Goal: Entertainment & Leisure: Browse casually

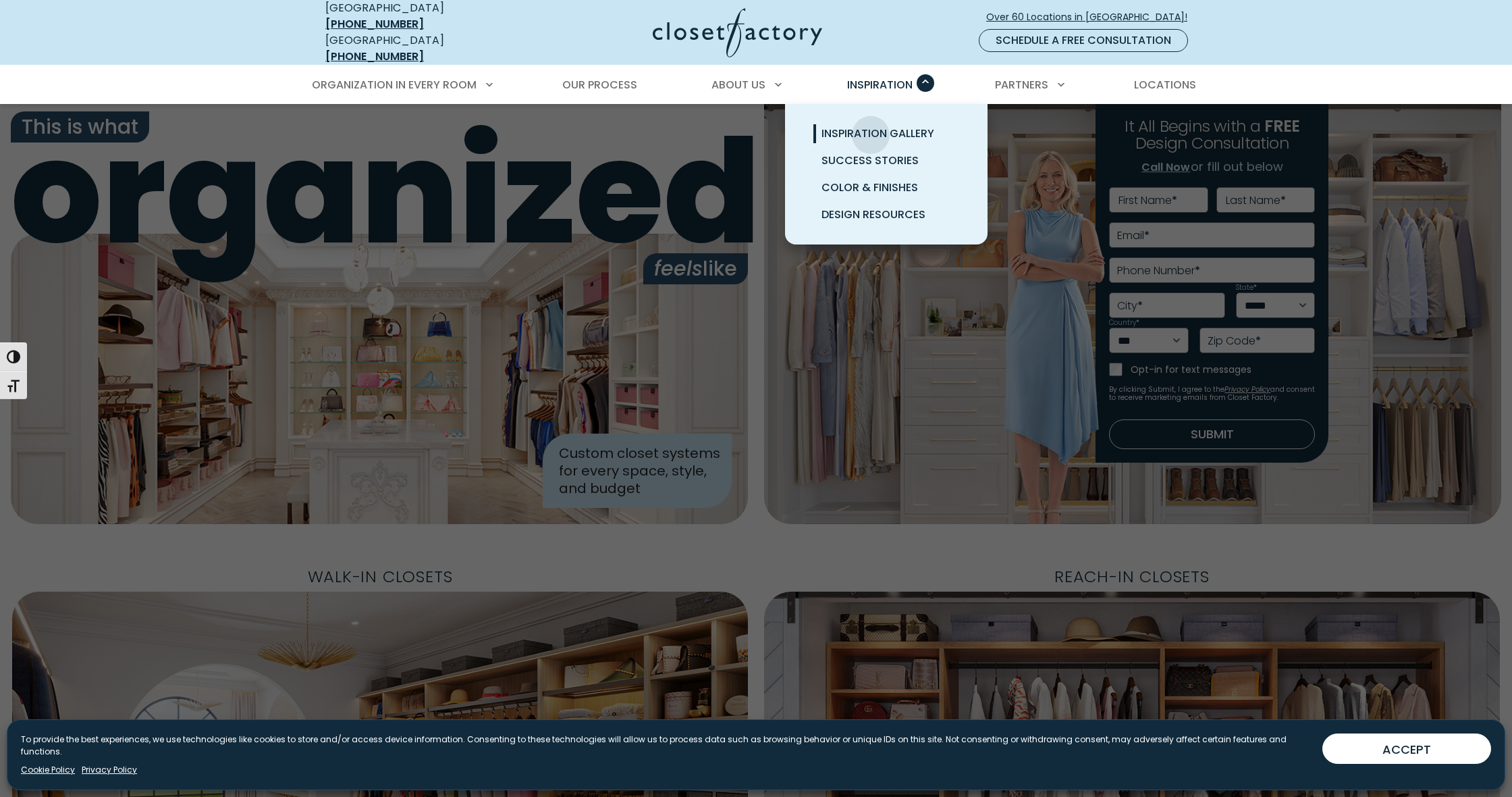
click at [871, 125] on span "Inspiration Gallery" at bounding box center [877, 133] width 112 height 15
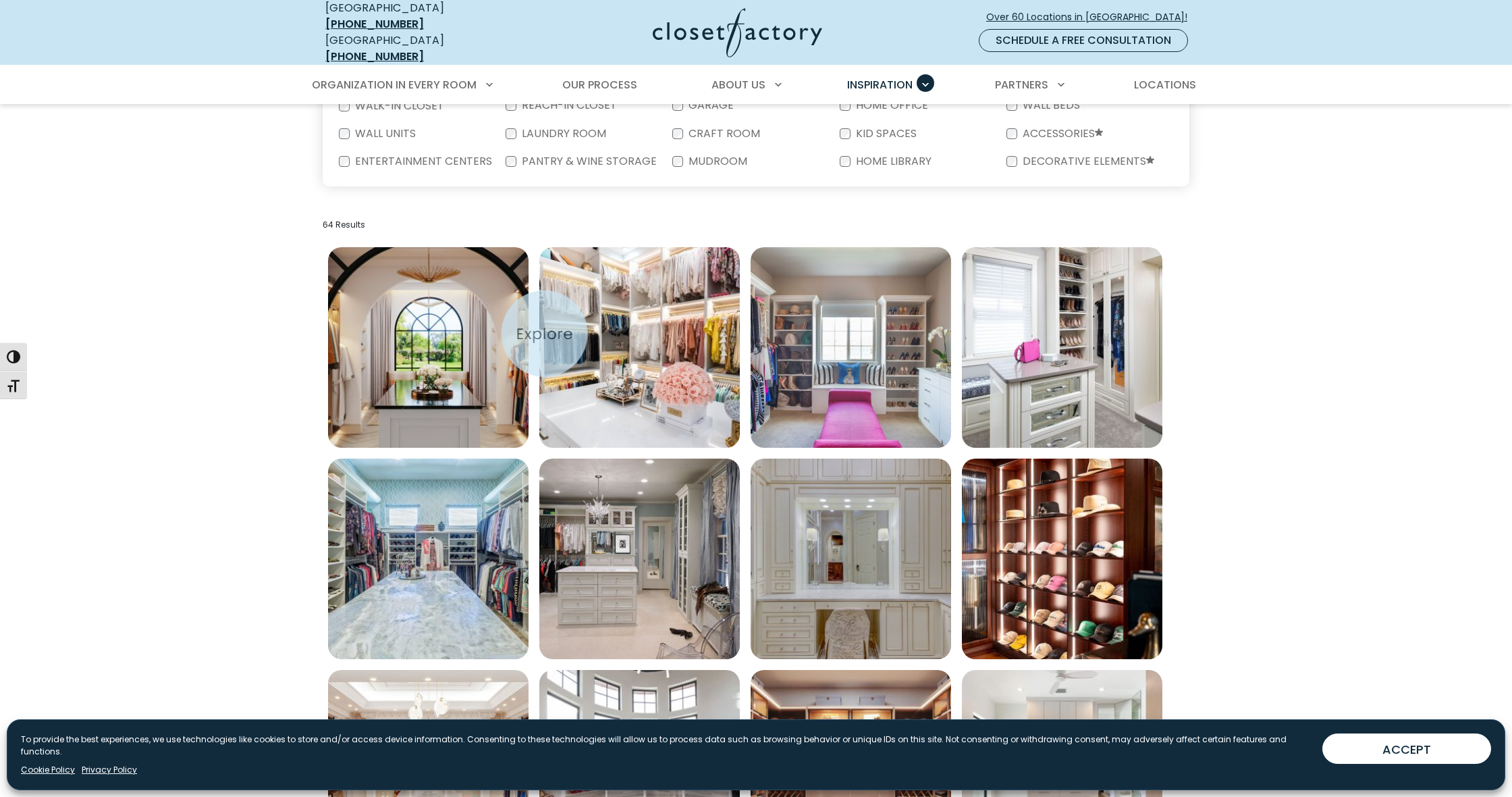
scroll to position [356, 0]
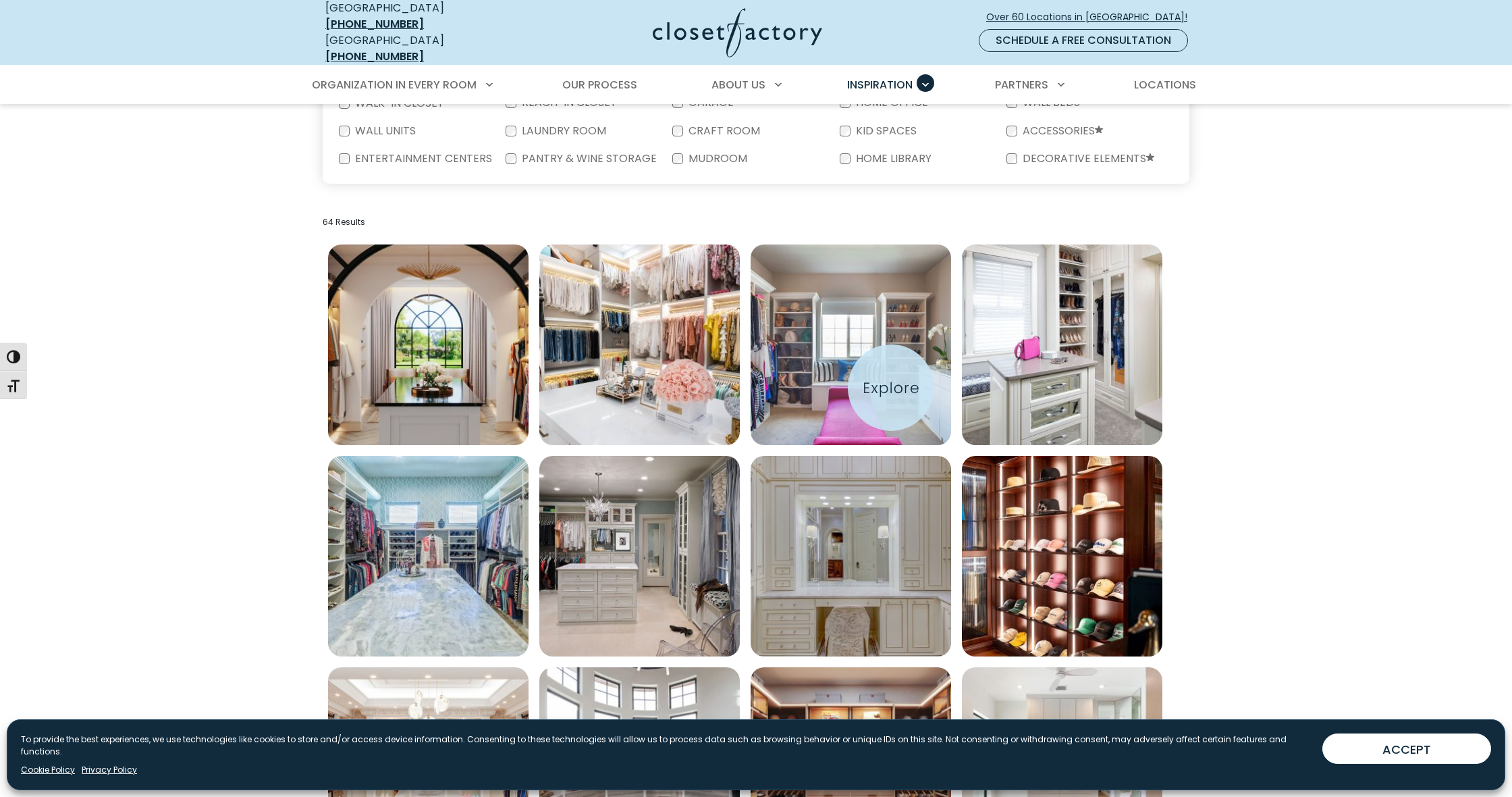
click at [891, 388] on img "Open inspiration gallery to preview enlarged image" at bounding box center [851, 344] width 200 height 201
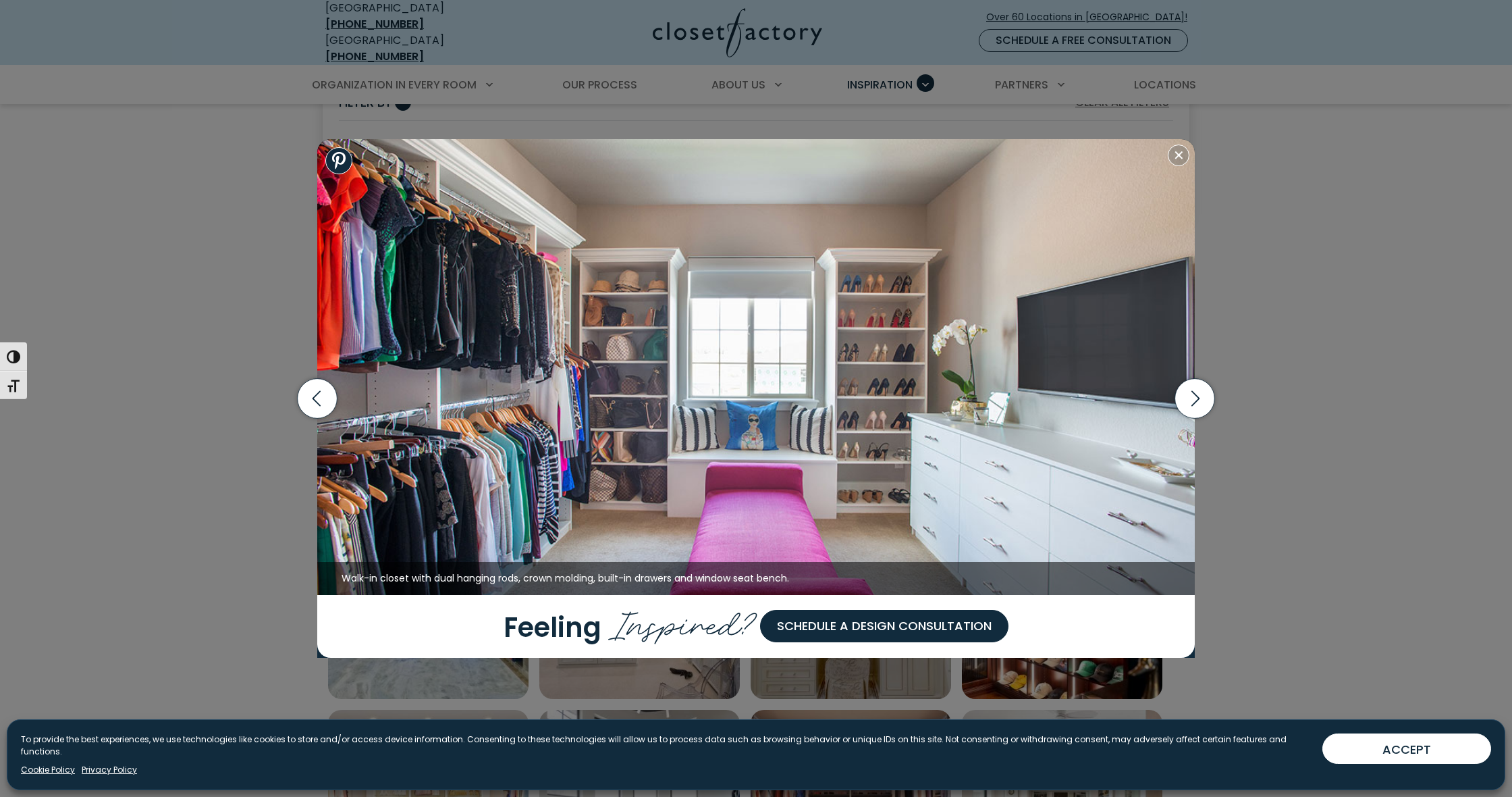
scroll to position [313, 0]
click at [1205, 398] on icon "button" at bounding box center [1195, 398] width 40 height 40
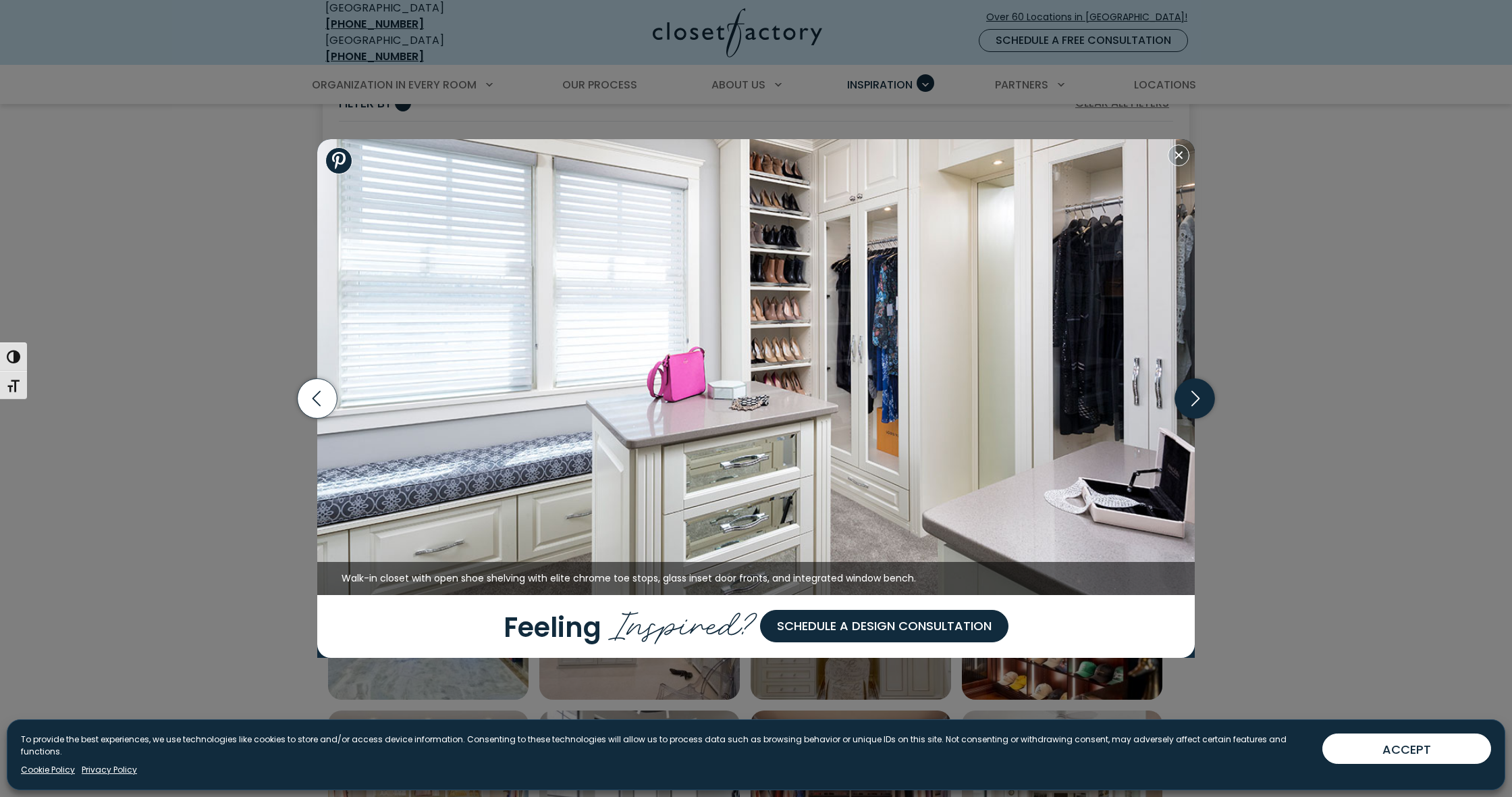
click at [1205, 398] on icon "button" at bounding box center [1195, 398] width 40 height 40
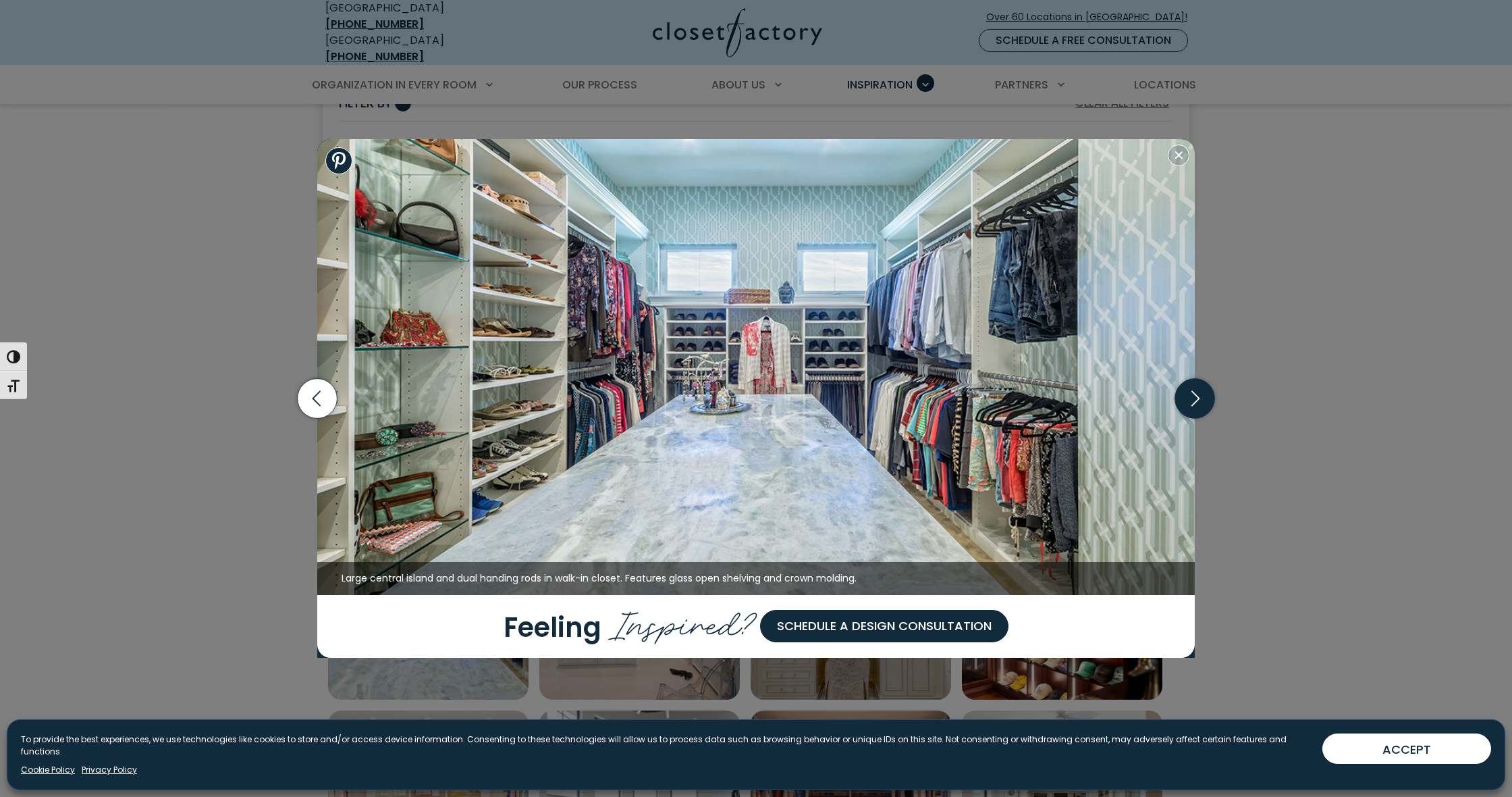
click at [1204, 397] on icon "button" at bounding box center [1195, 398] width 40 height 40
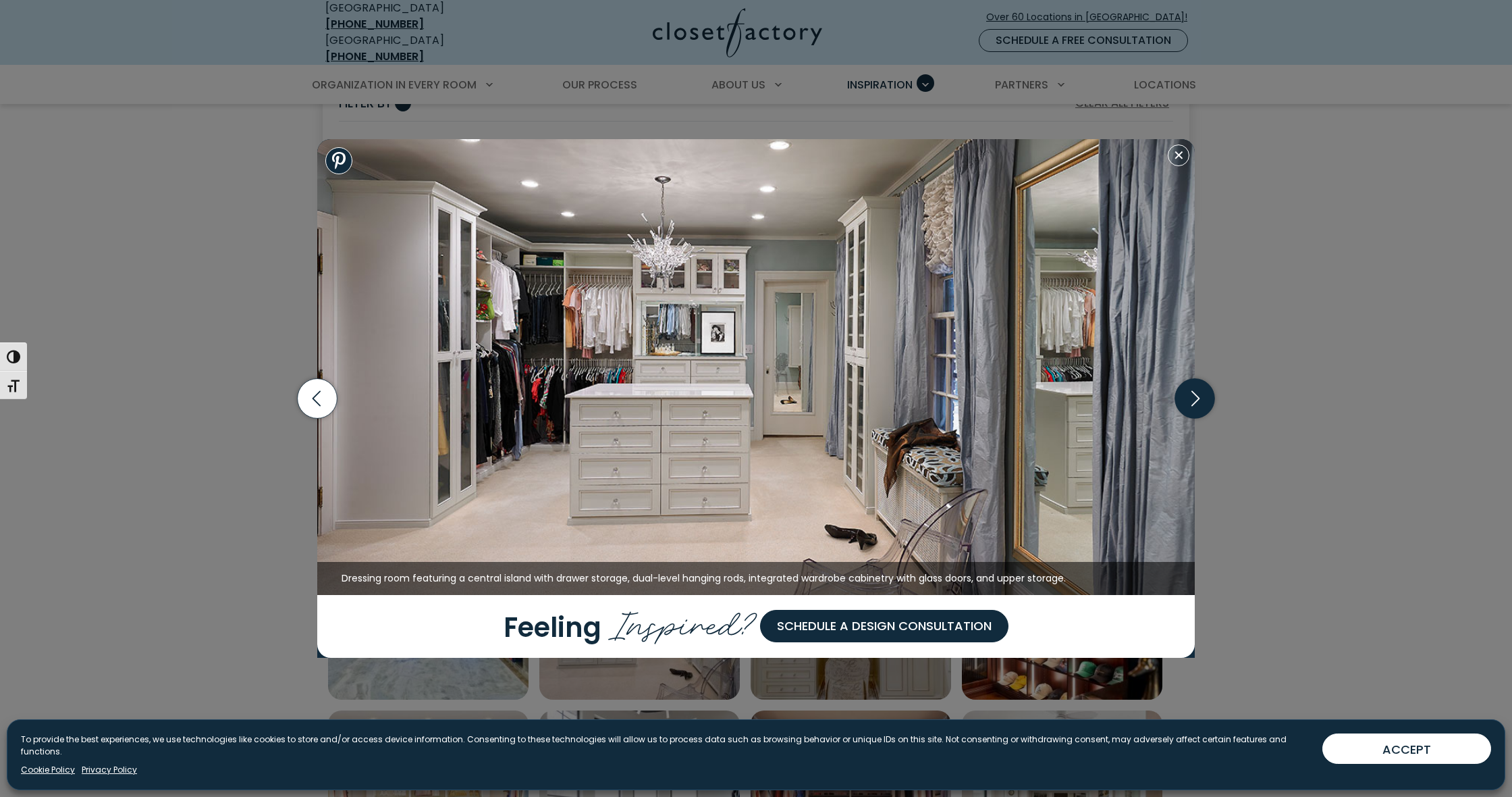
click at [1204, 397] on icon "button" at bounding box center [1195, 398] width 40 height 40
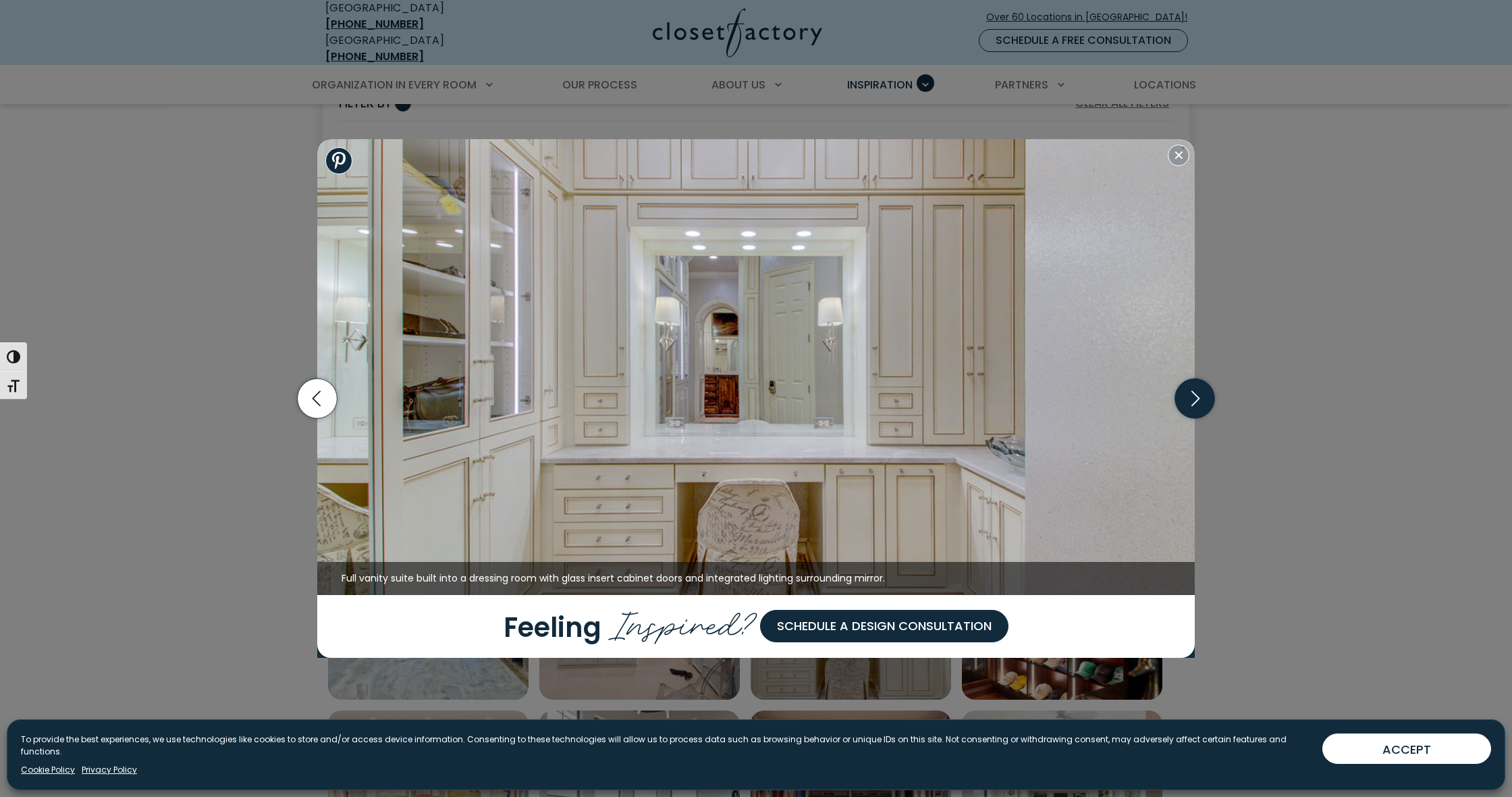
click at [1204, 397] on icon "button" at bounding box center [1195, 398] width 40 height 40
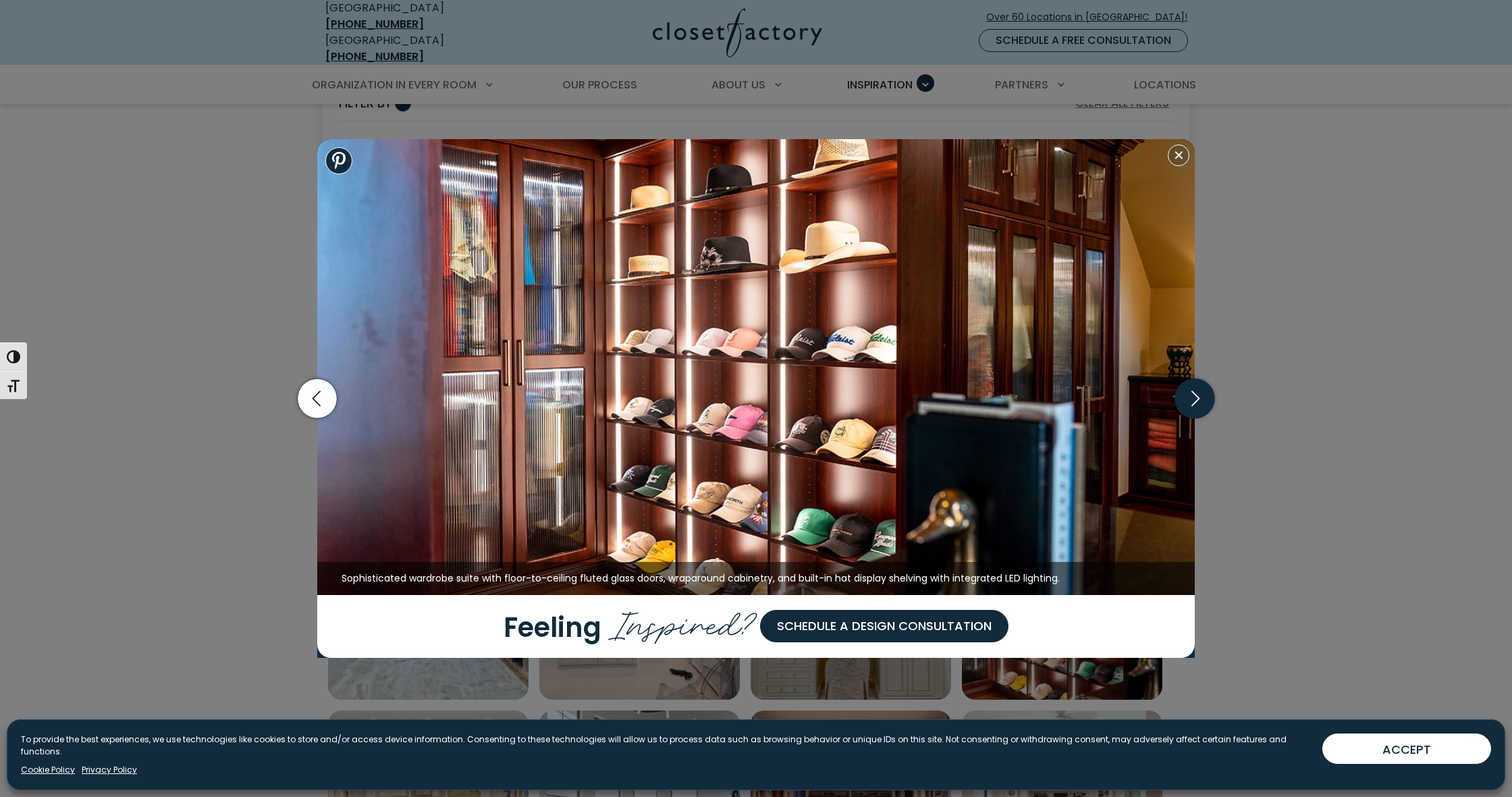
click at [1204, 397] on icon "button" at bounding box center [1195, 398] width 40 height 40
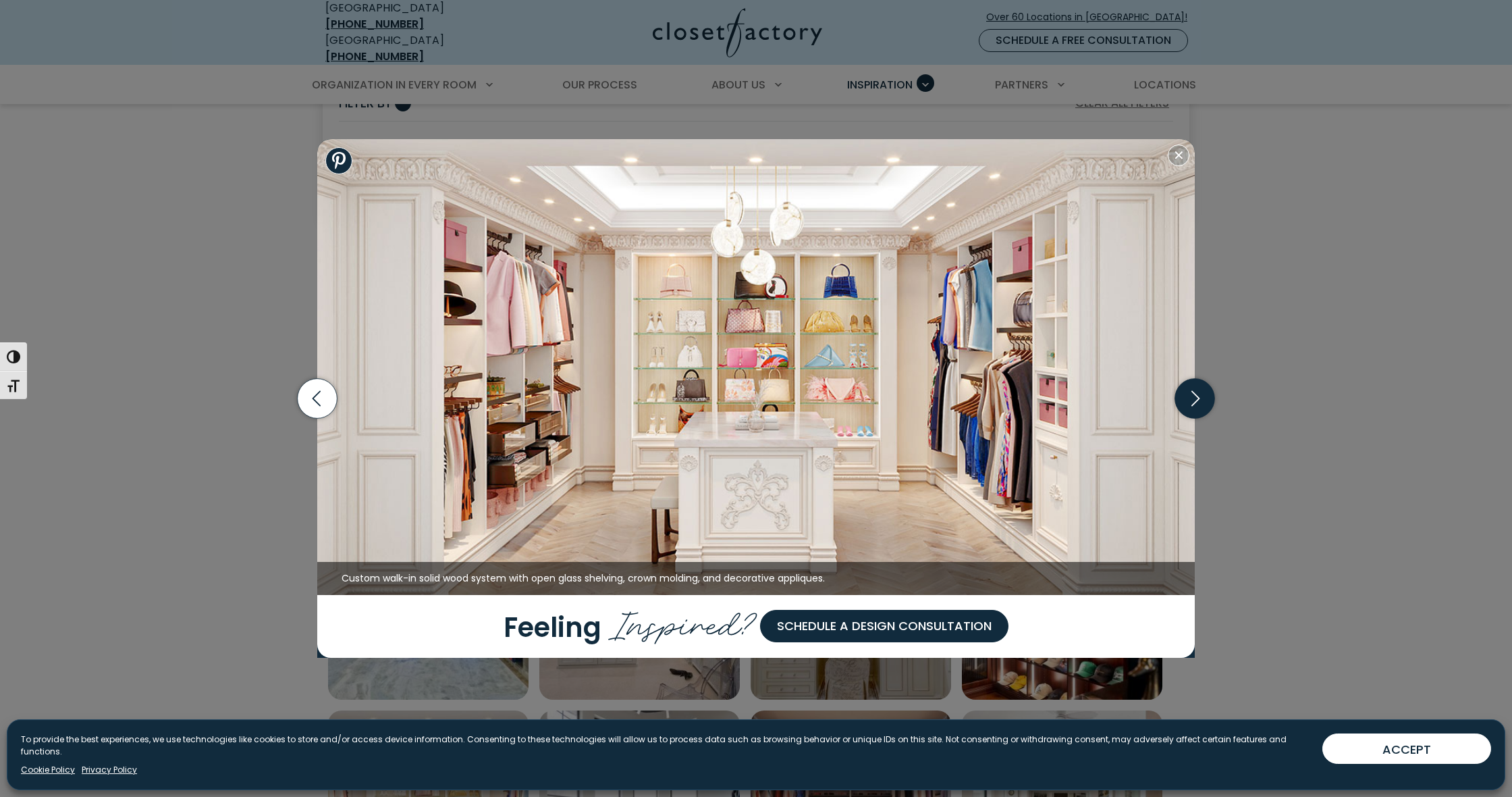
click at [1204, 397] on icon "button" at bounding box center [1195, 398] width 40 height 40
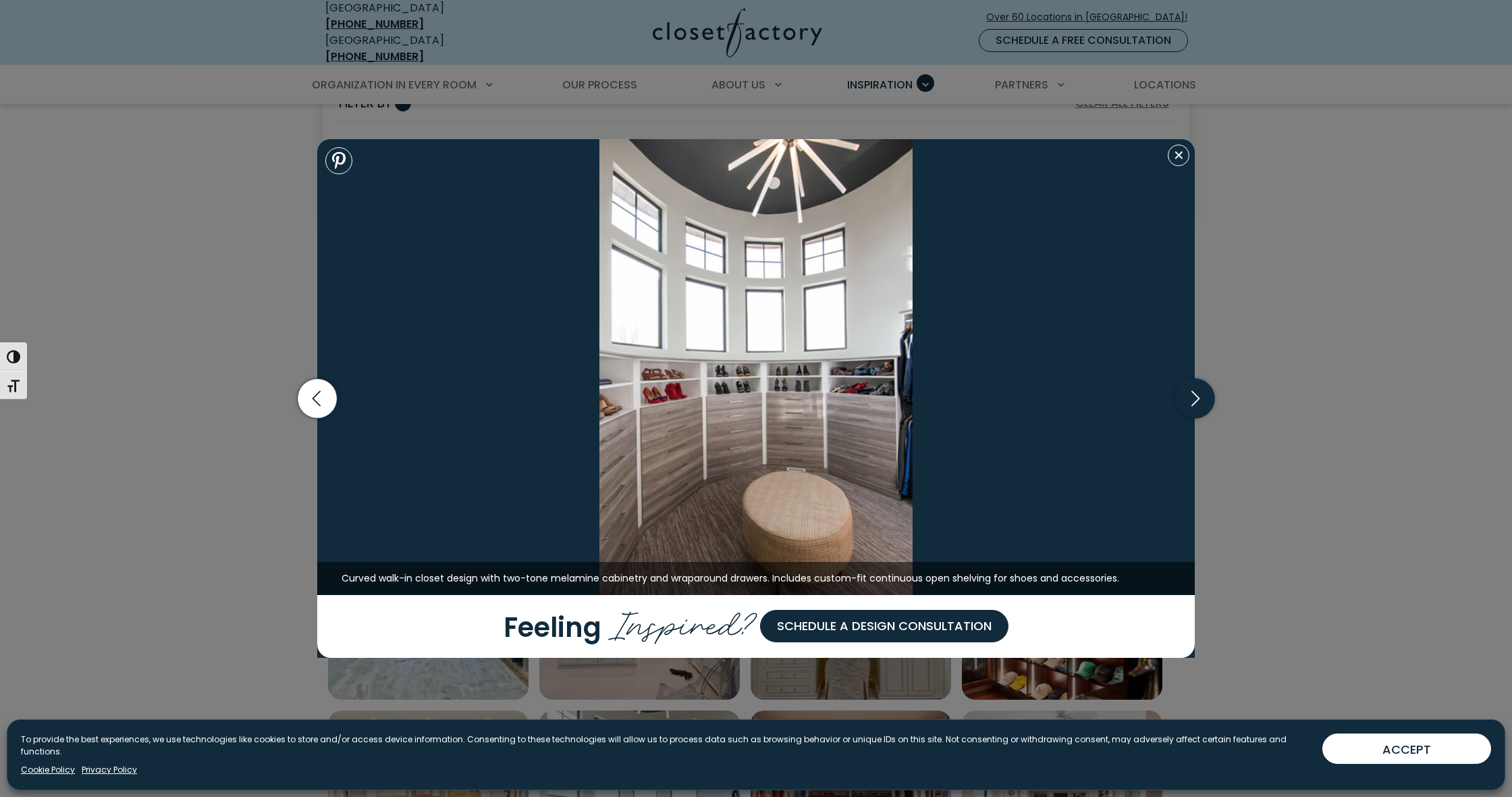
click at [1204, 397] on icon "button" at bounding box center [1195, 398] width 40 height 40
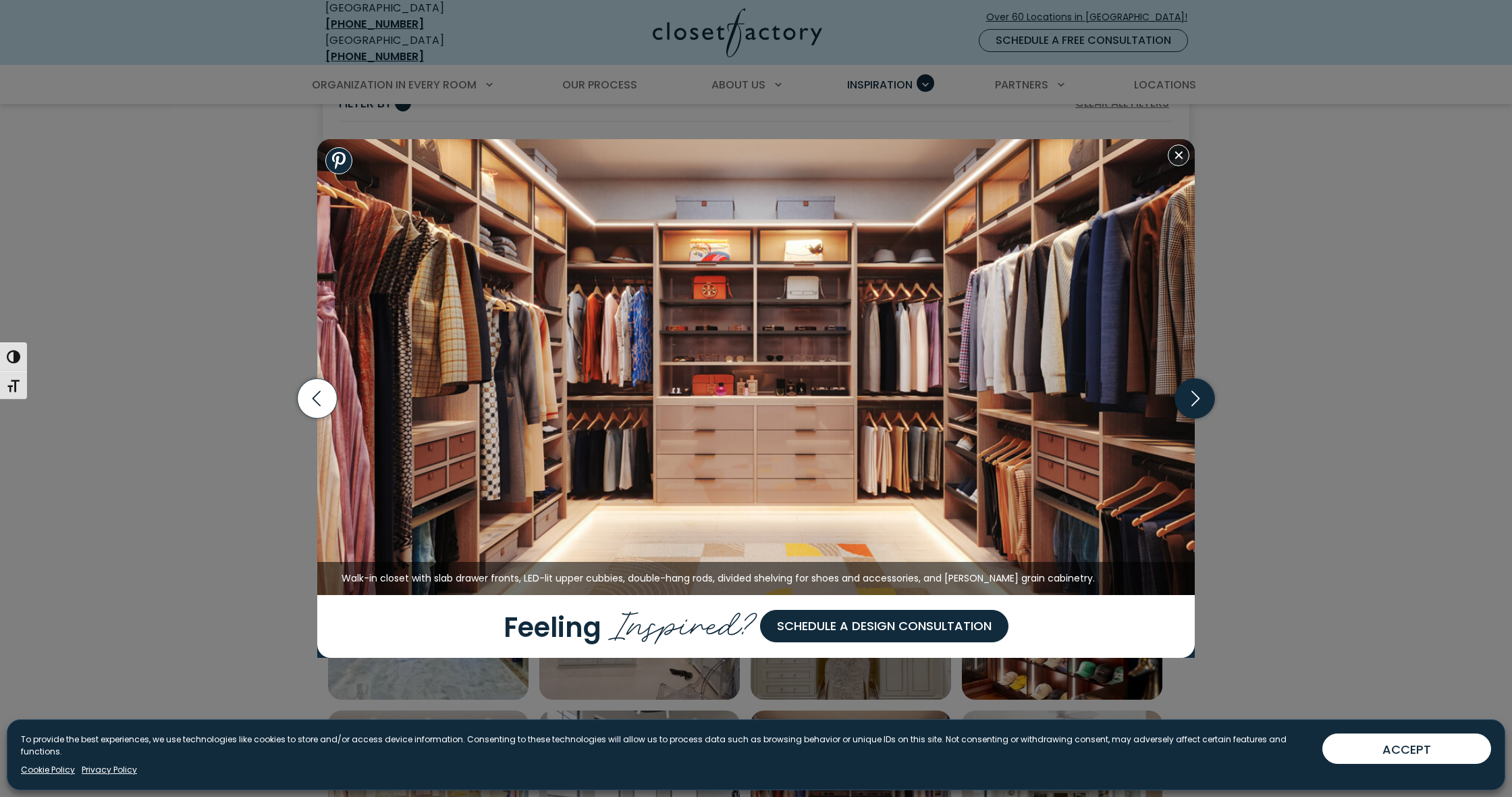
click at [1203, 397] on icon "button" at bounding box center [1195, 398] width 40 height 40
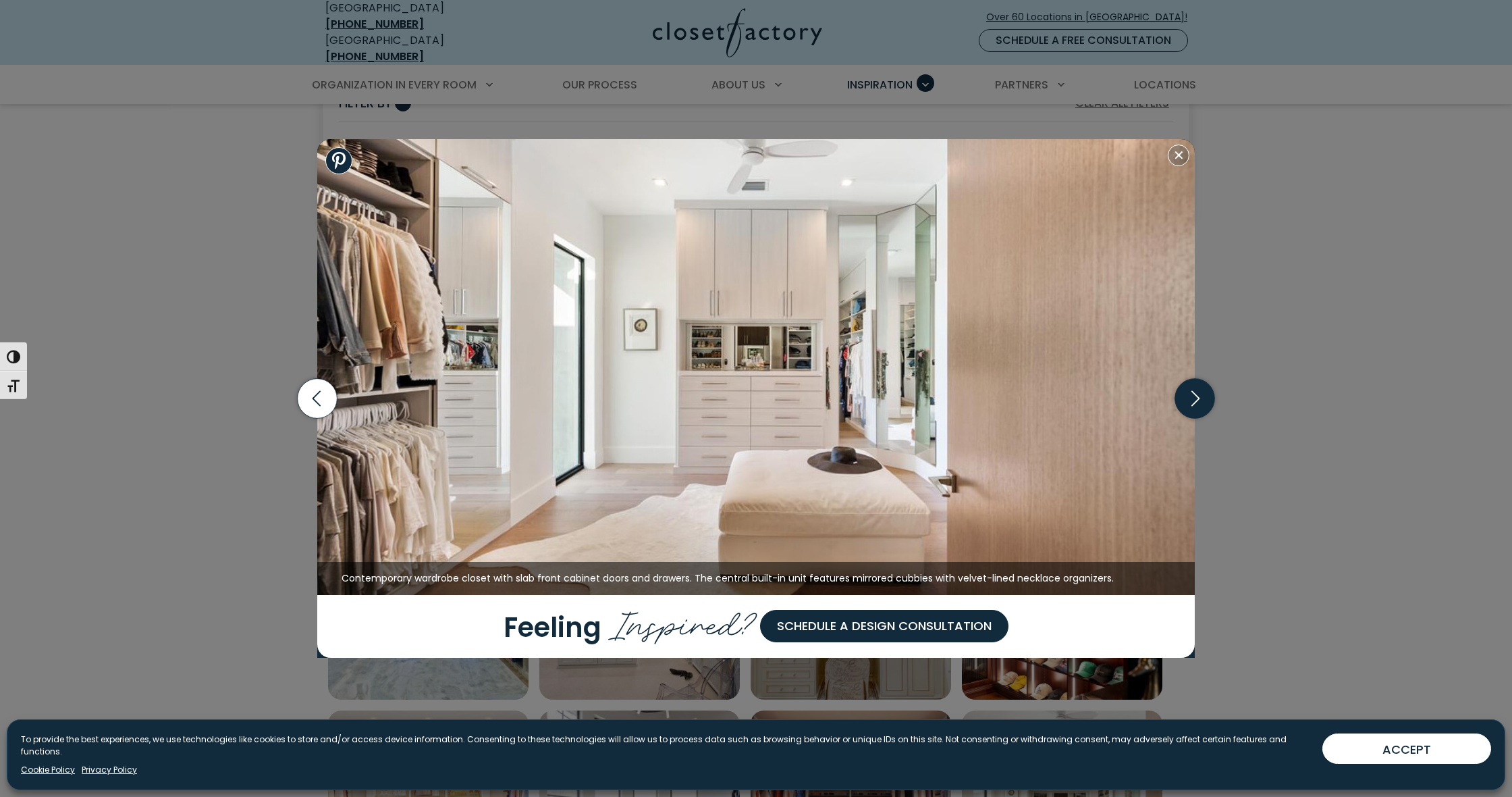
click at [1203, 397] on icon "button" at bounding box center [1195, 398] width 40 height 40
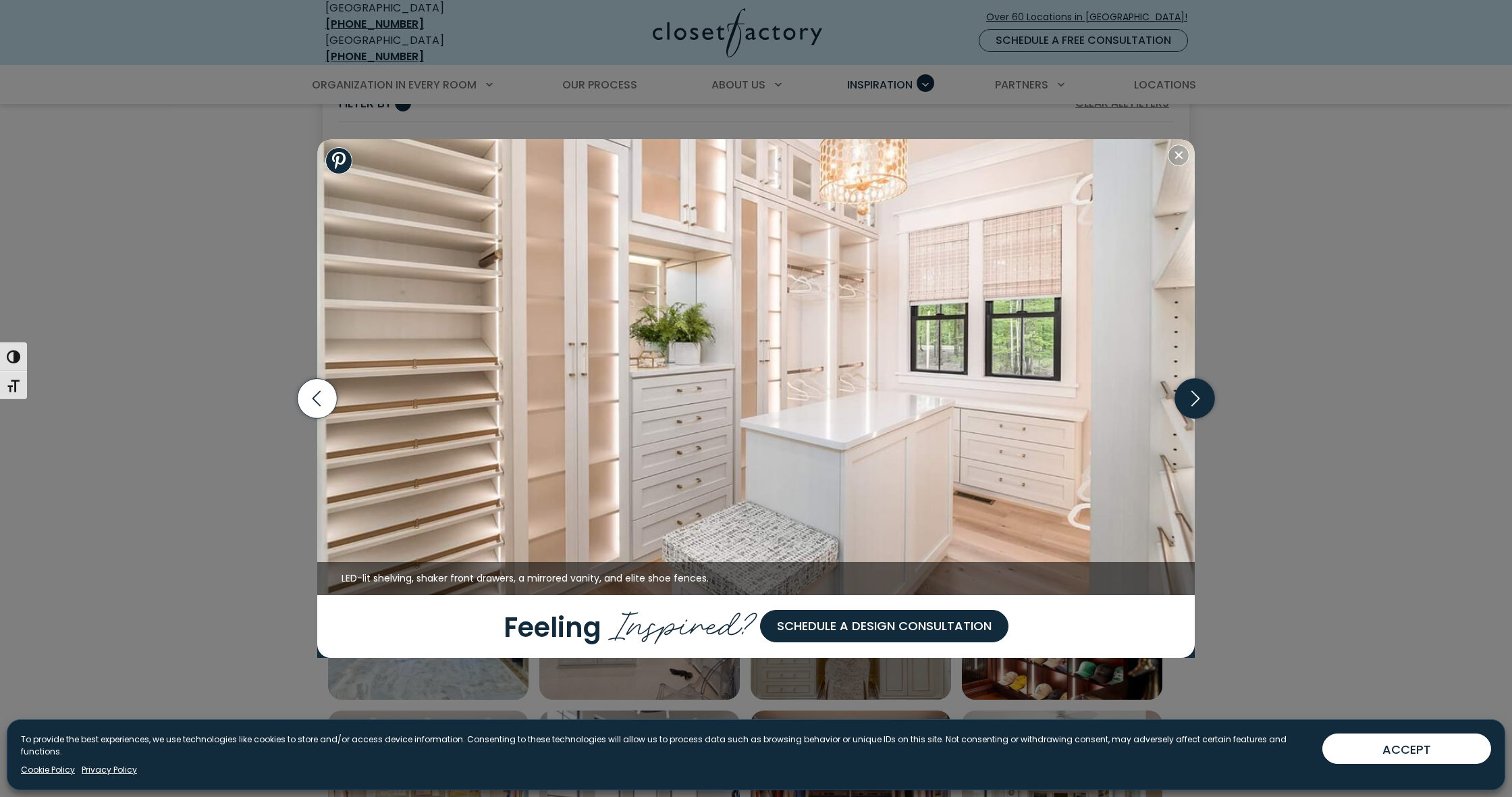
click at [1203, 397] on icon "button" at bounding box center [1195, 398] width 40 height 40
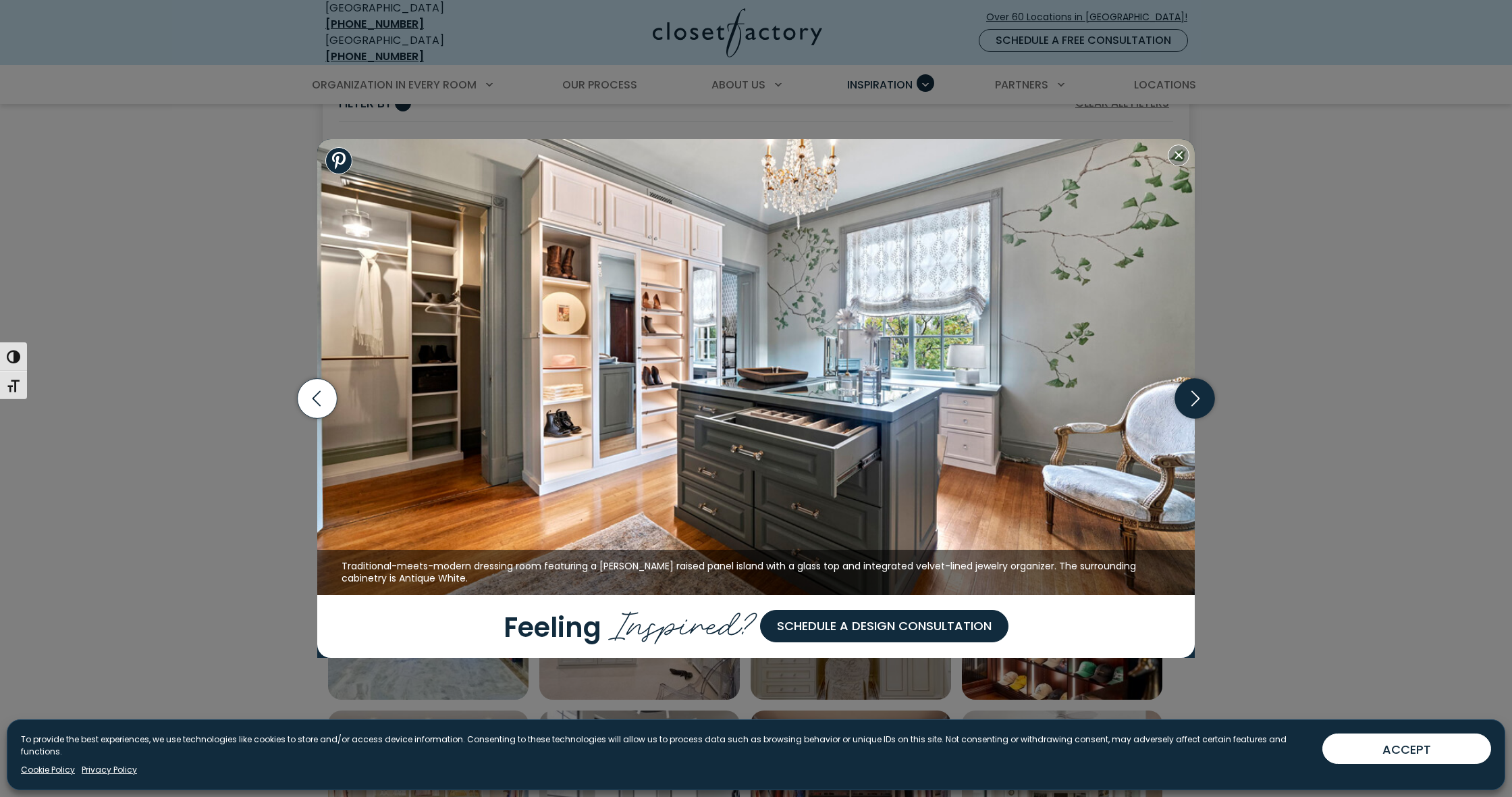
click at [1203, 397] on icon "button" at bounding box center [1195, 398] width 40 height 40
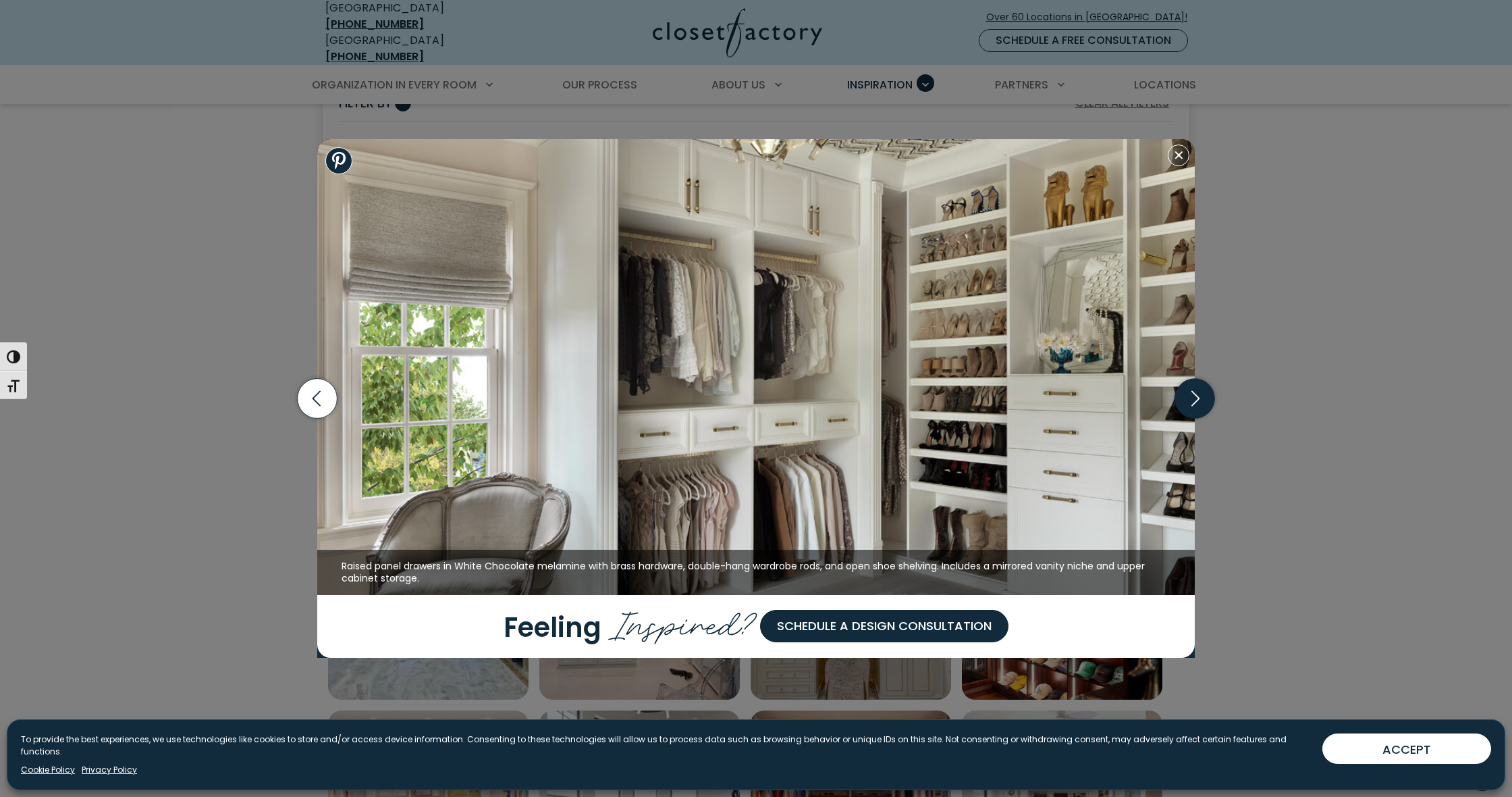
scroll to position [431, 0]
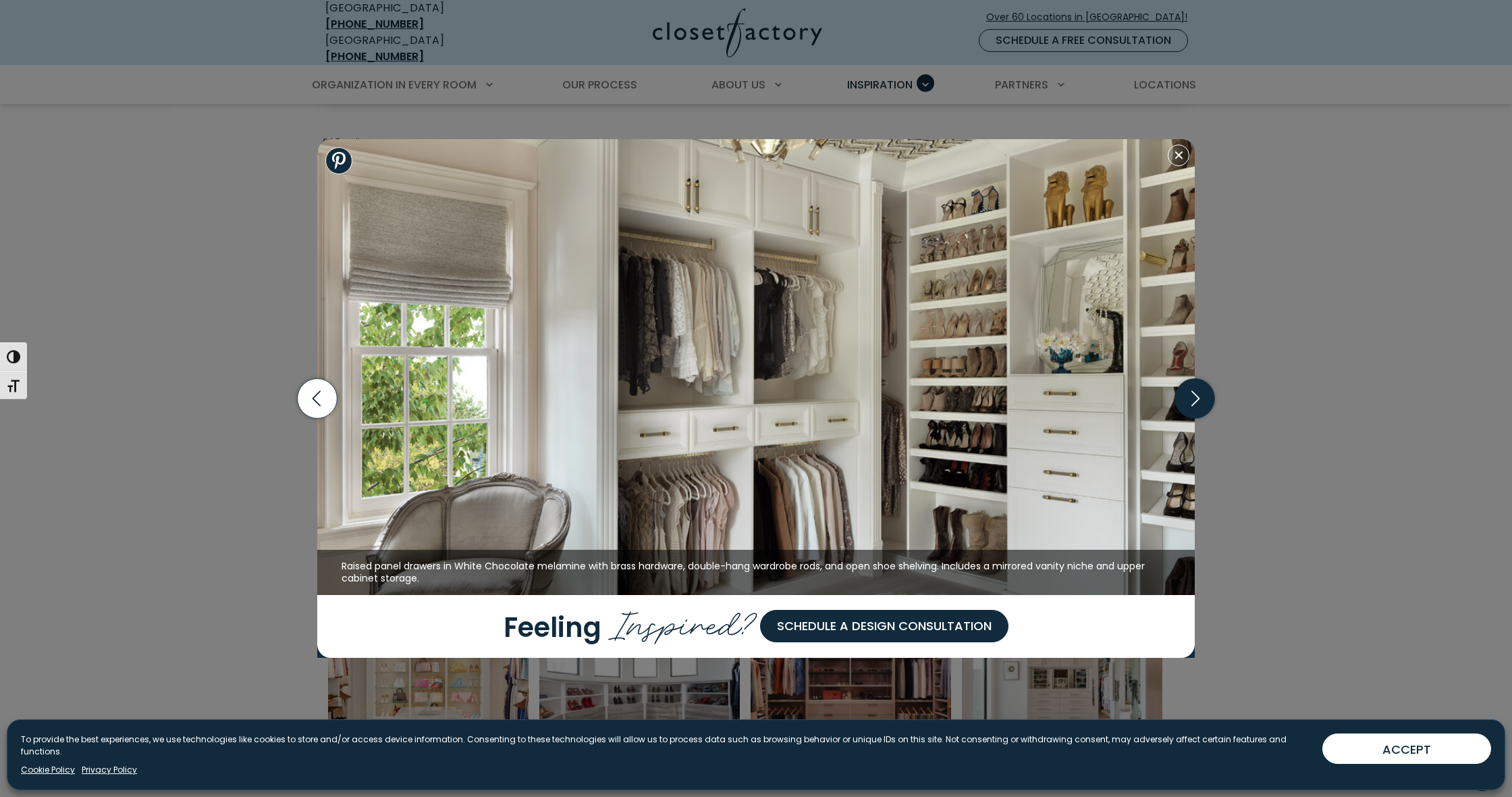
click at [1204, 398] on icon "button" at bounding box center [1195, 398] width 40 height 40
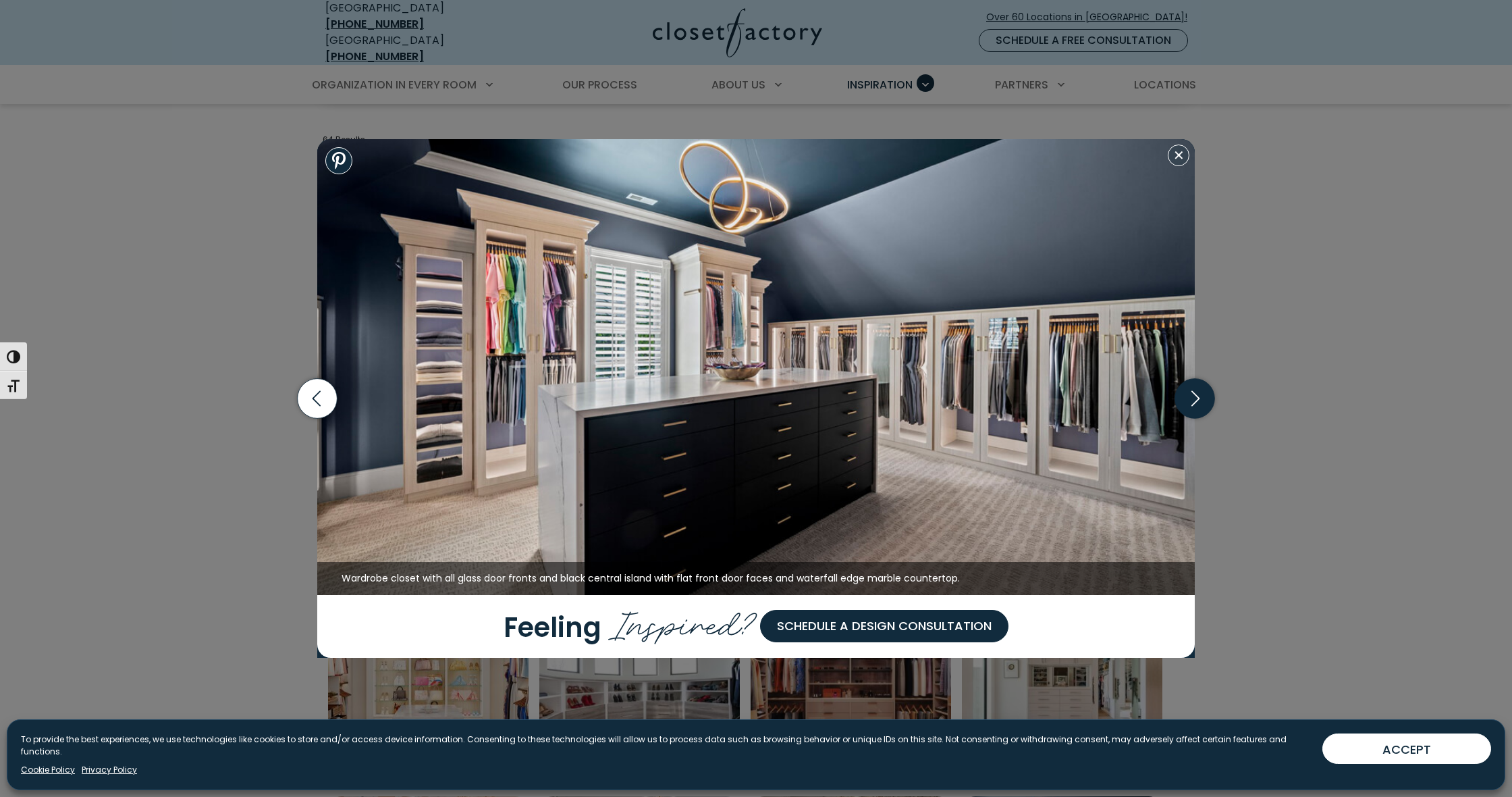
scroll to position [437, 1]
click at [1204, 398] on icon "button" at bounding box center [1195, 398] width 40 height 40
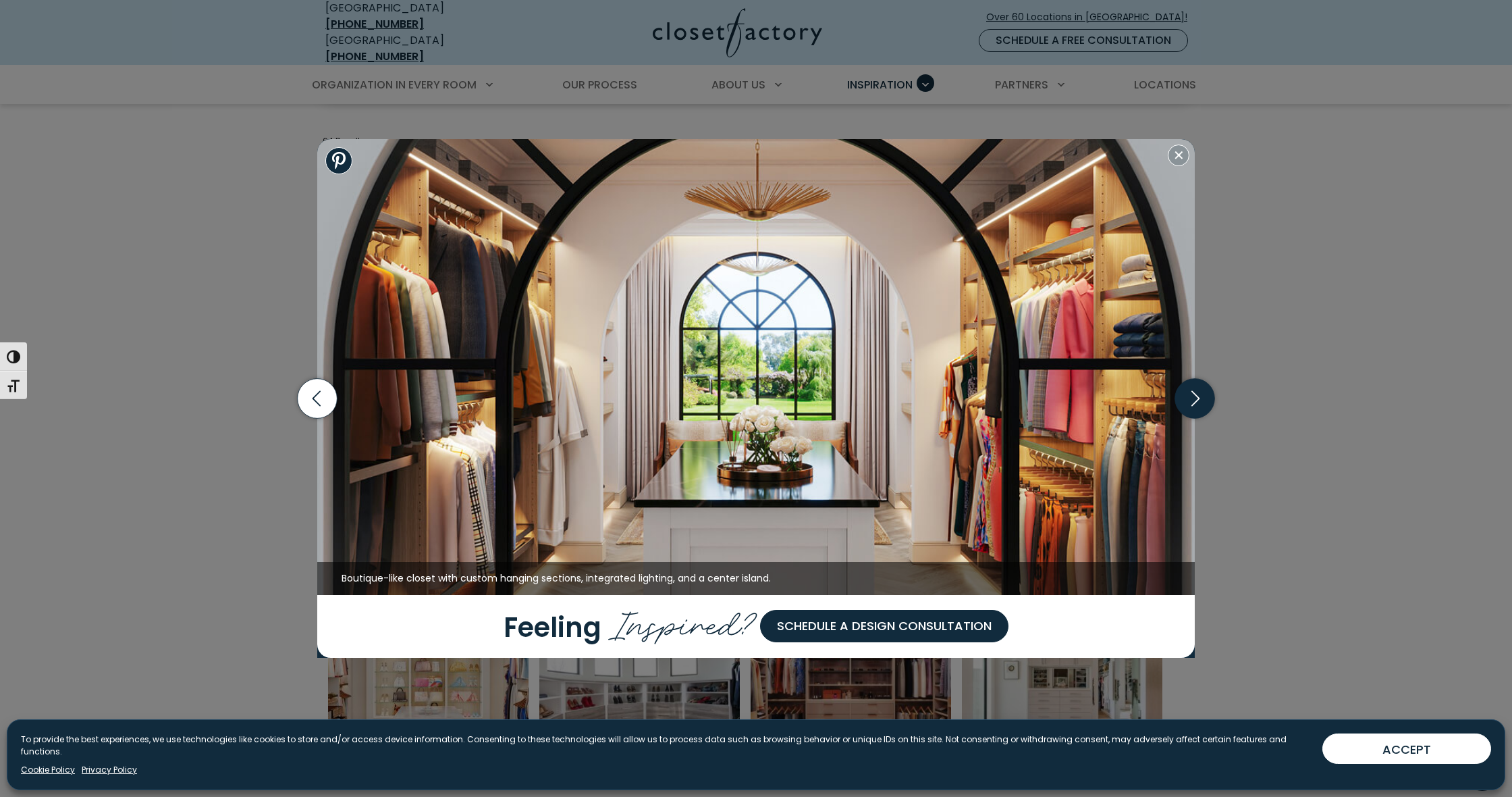
click at [1204, 398] on icon "button" at bounding box center [1195, 398] width 40 height 40
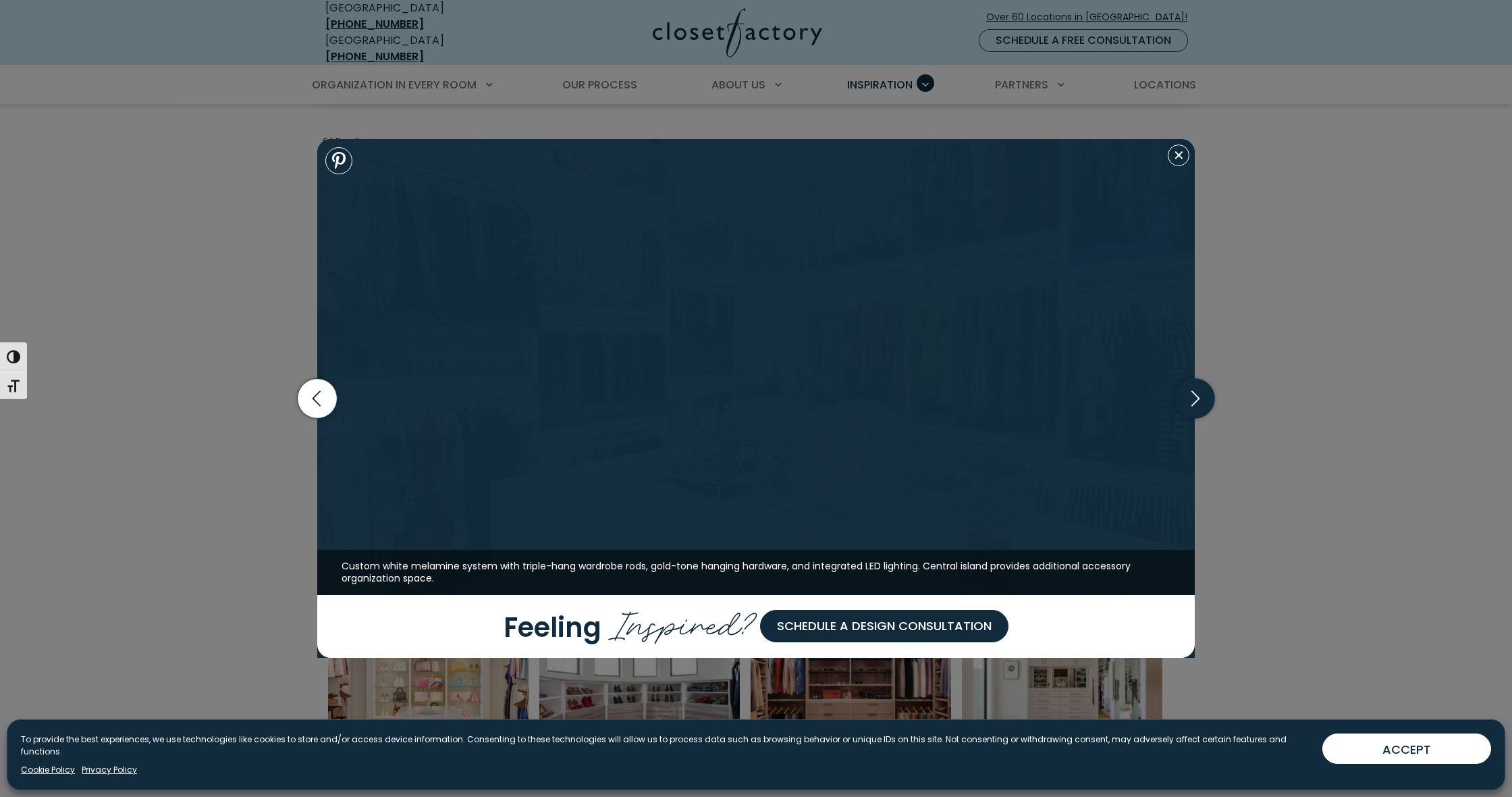
scroll to position [438, 1]
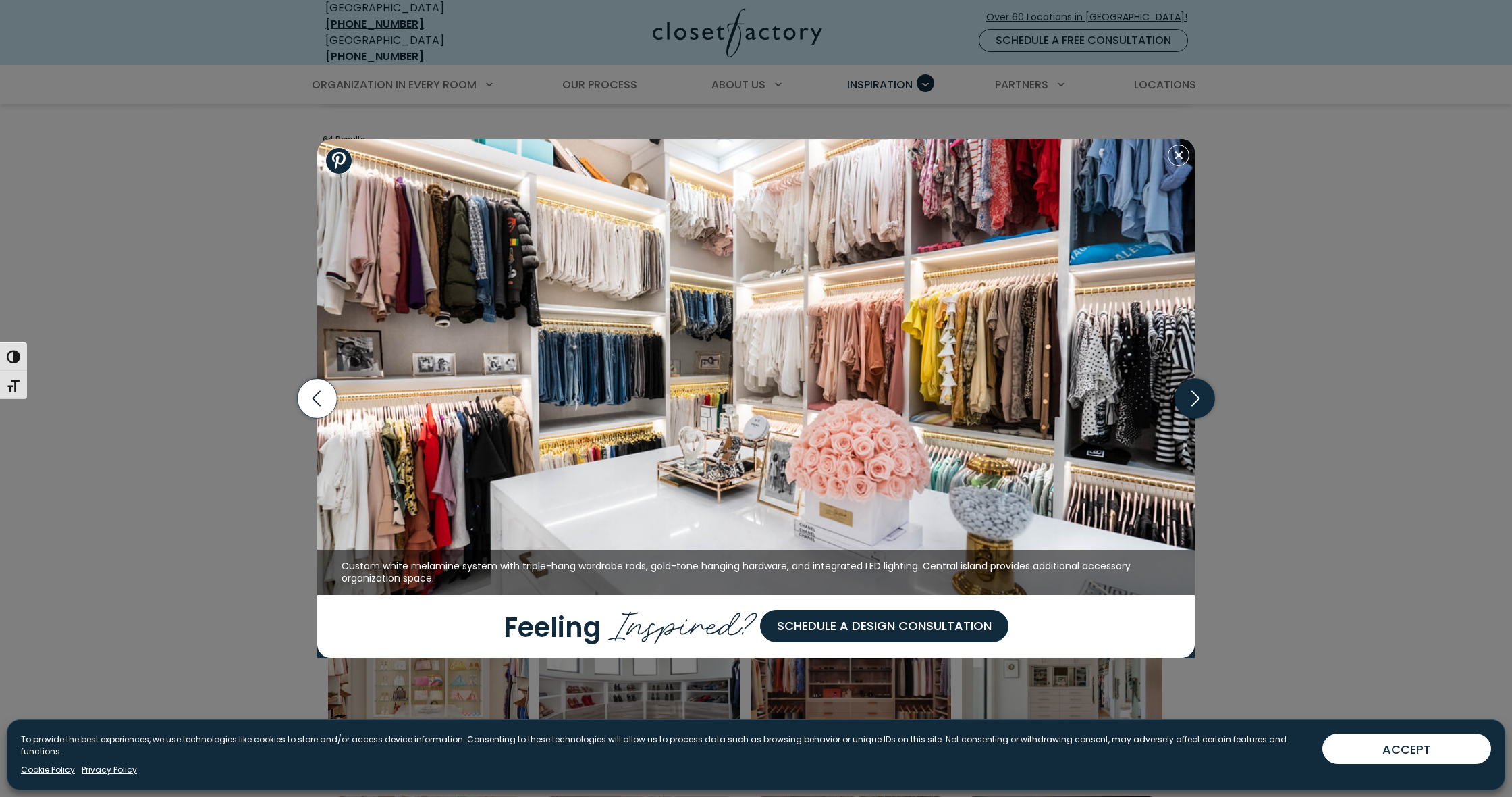
click at [1204, 398] on icon "button" at bounding box center [1195, 398] width 40 height 40
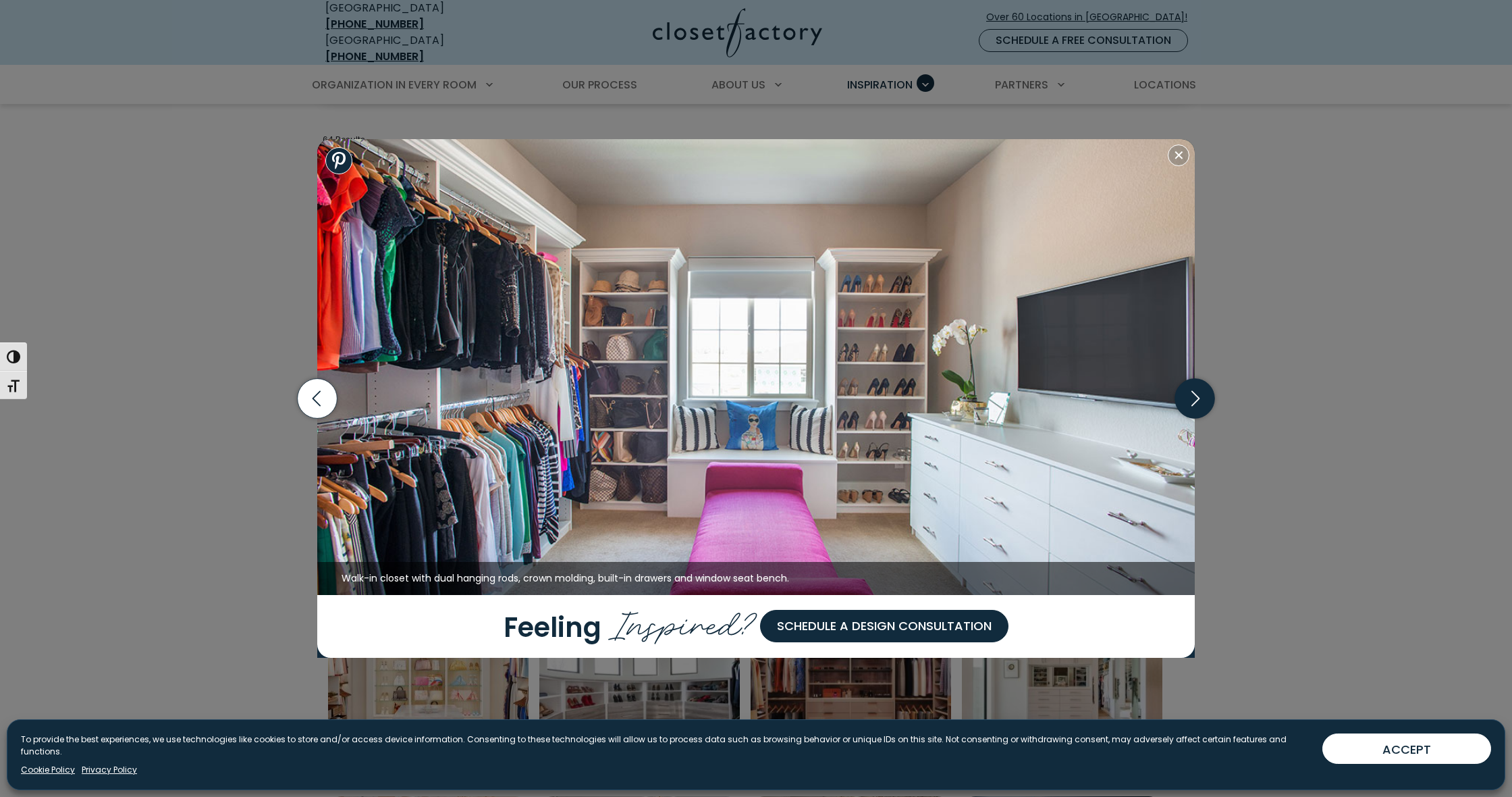
click at [1204, 398] on icon "button" at bounding box center [1195, 398] width 40 height 40
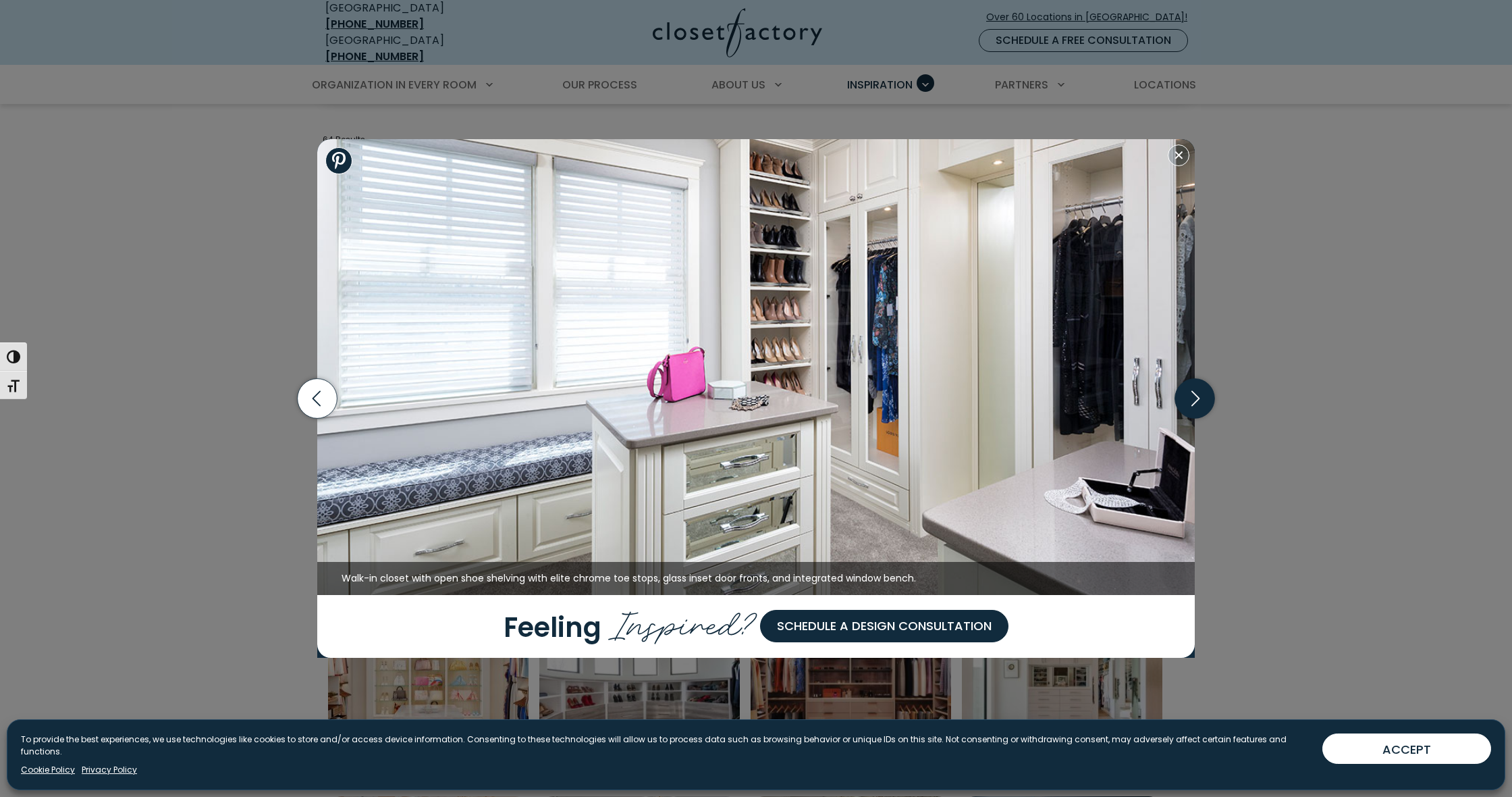
click at [1204, 398] on icon "button" at bounding box center [1195, 398] width 40 height 40
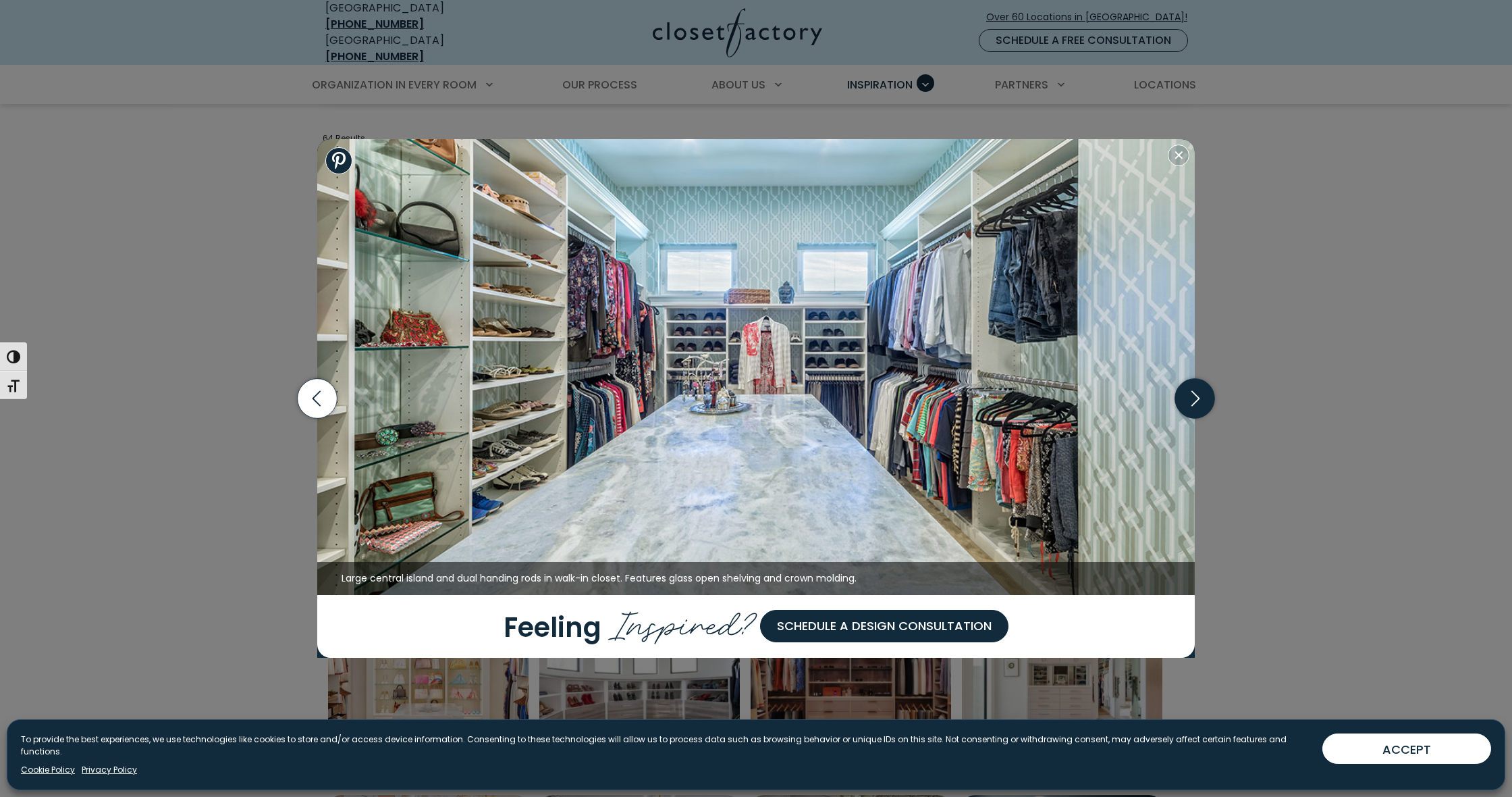
scroll to position [440, 0]
